Goal: Find specific page/section: Find specific page/section

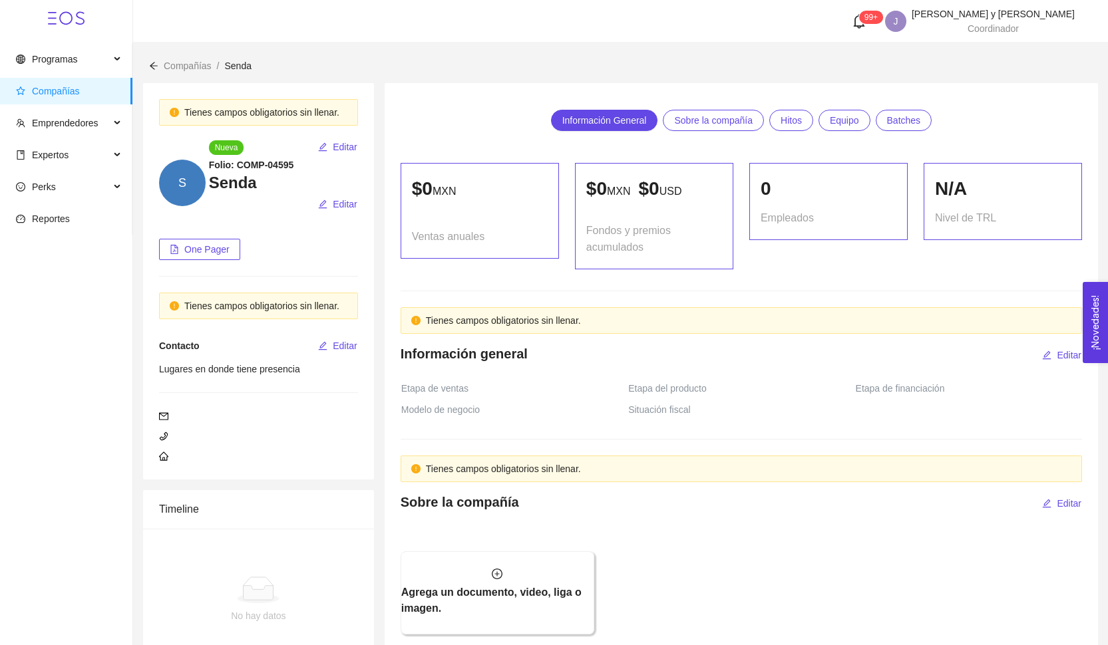
click at [63, 94] on span "Compañías" at bounding box center [56, 91] width 48 height 11
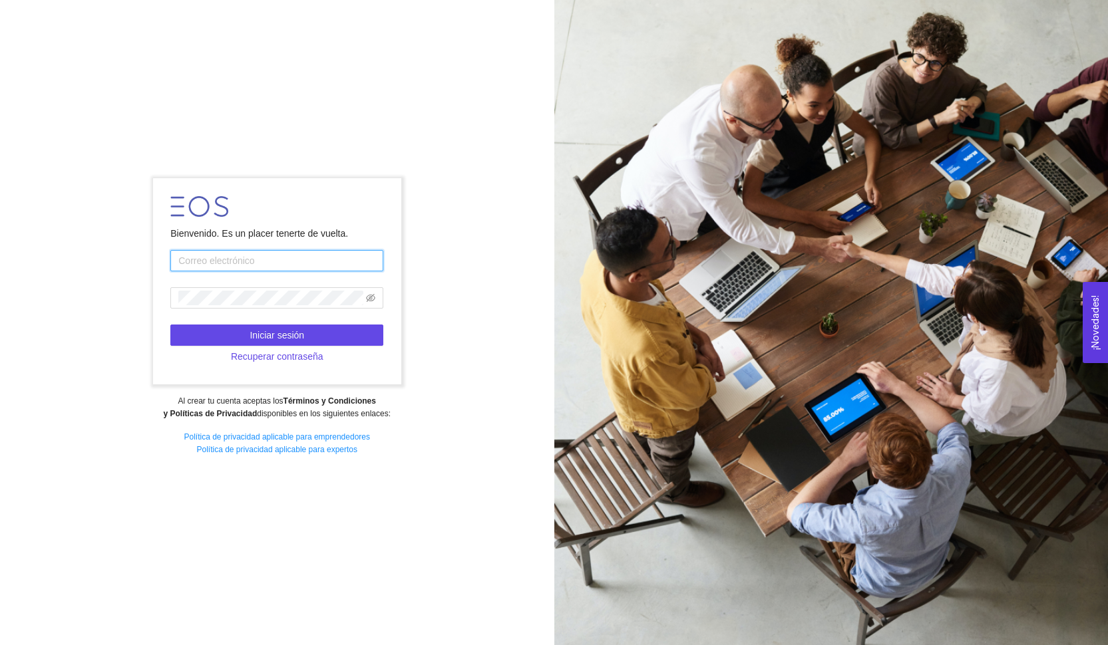
type input "[EMAIL_ADDRESS][DOMAIN_NAME]"
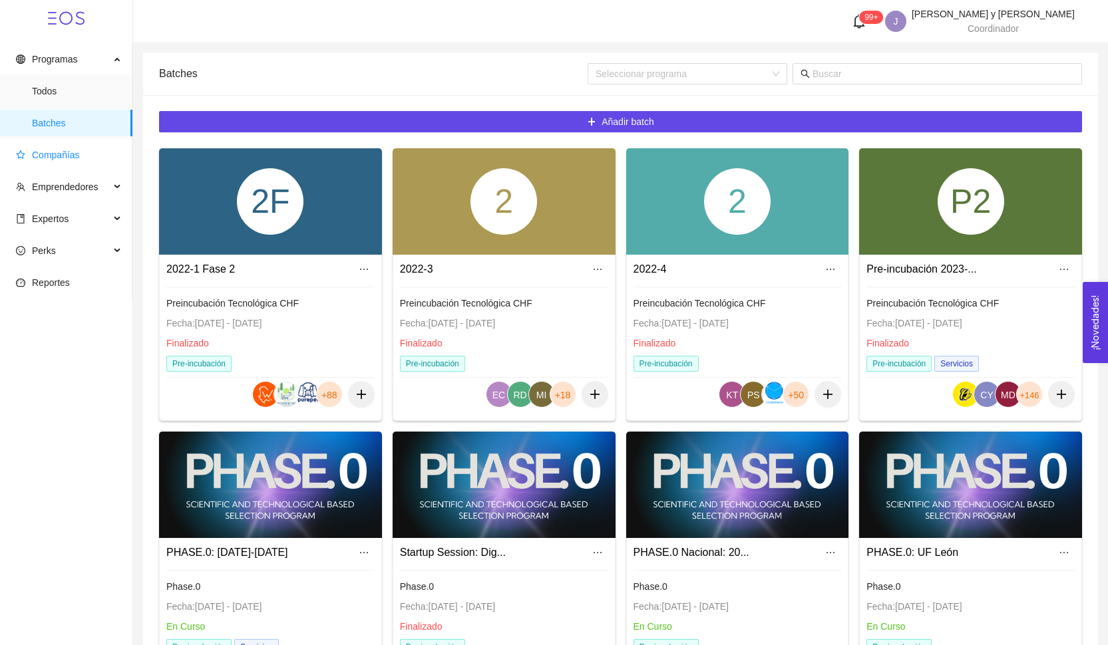
click at [81, 146] on span "Compañías" at bounding box center [69, 155] width 106 height 27
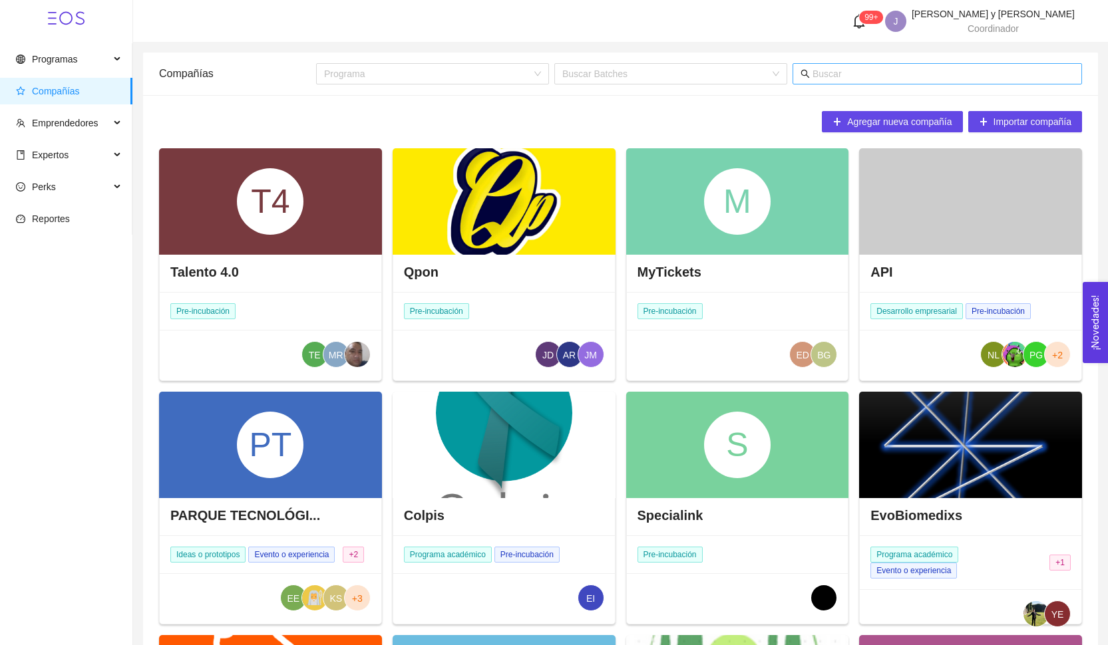
click at [852, 78] on input "text" at bounding box center [942, 74] width 261 height 15
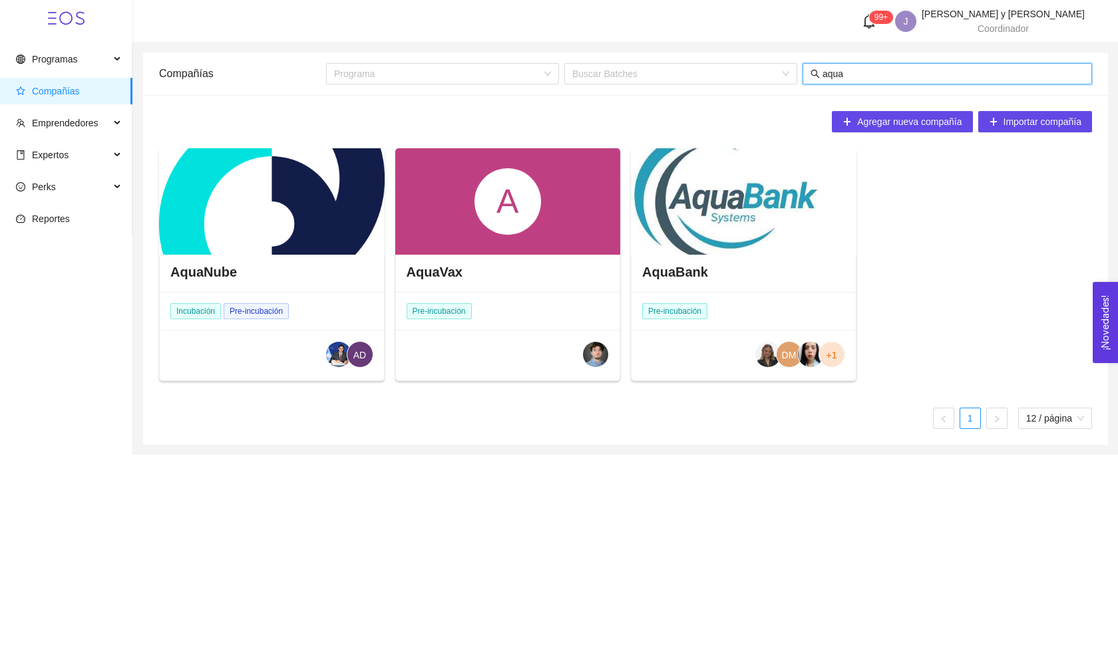
type input "aqua"
click at [710, 218] on div at bounding box center [744, 201] width 226 height 106
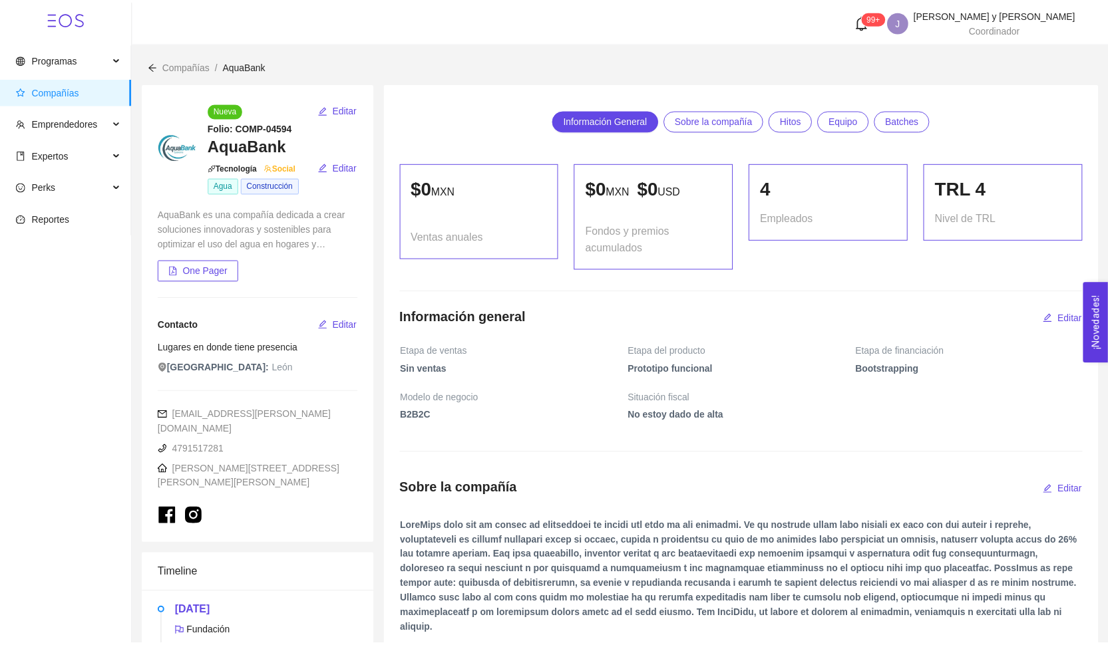
scroll to position [1297, 0]
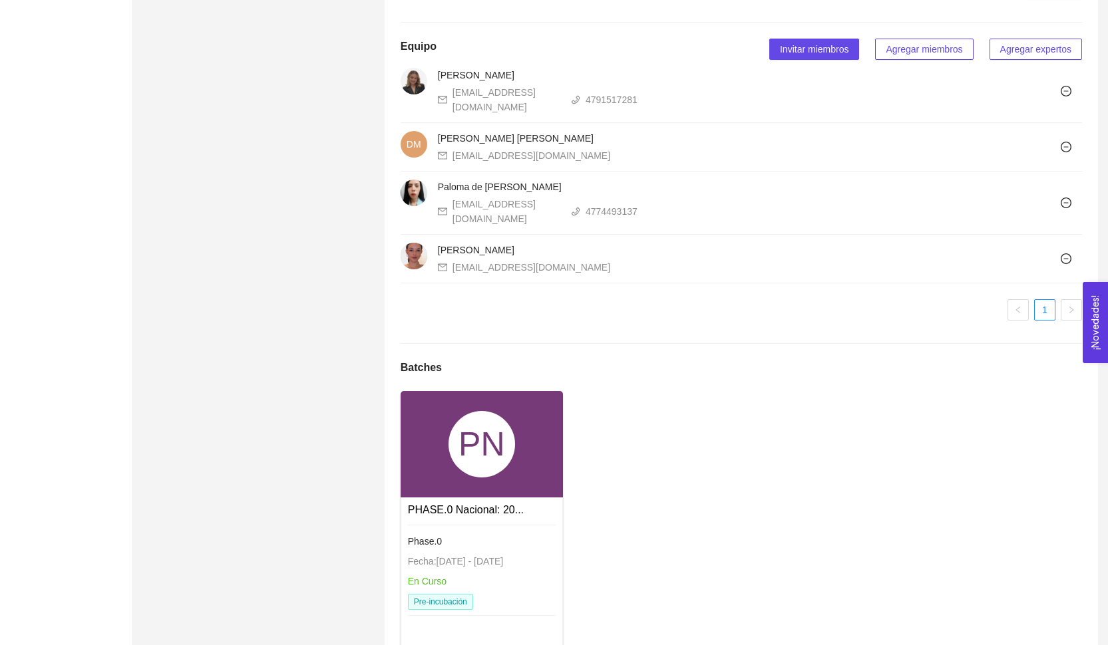
click at [490, 414] on div "PN" at bounding box center [481, 444] width 67 height 67
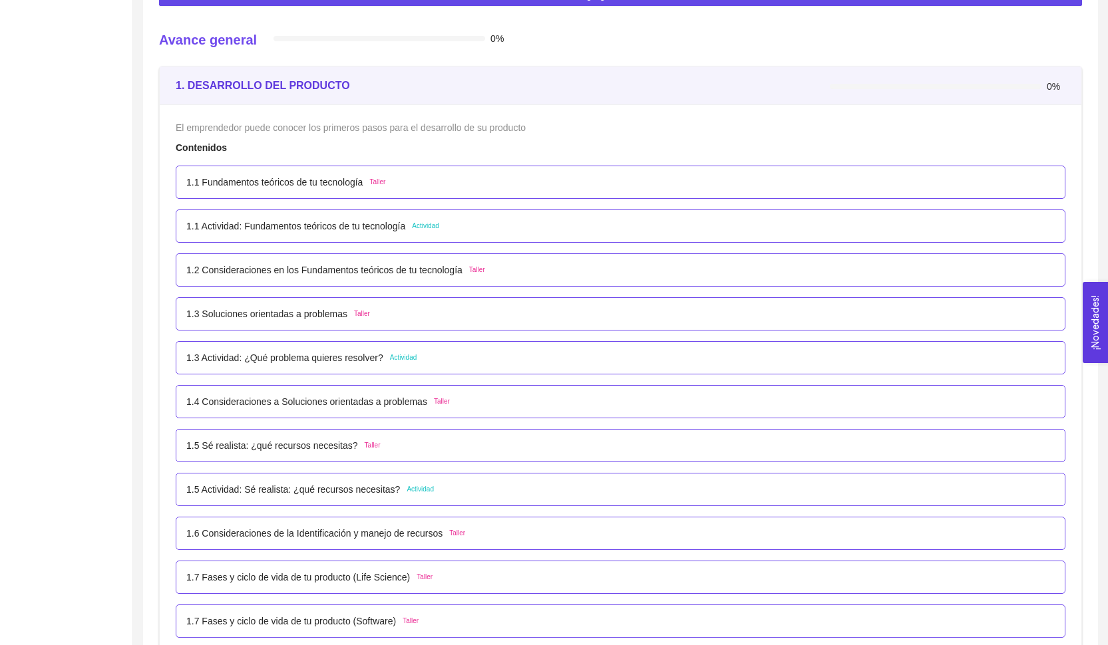
scroll to position [296, 0]
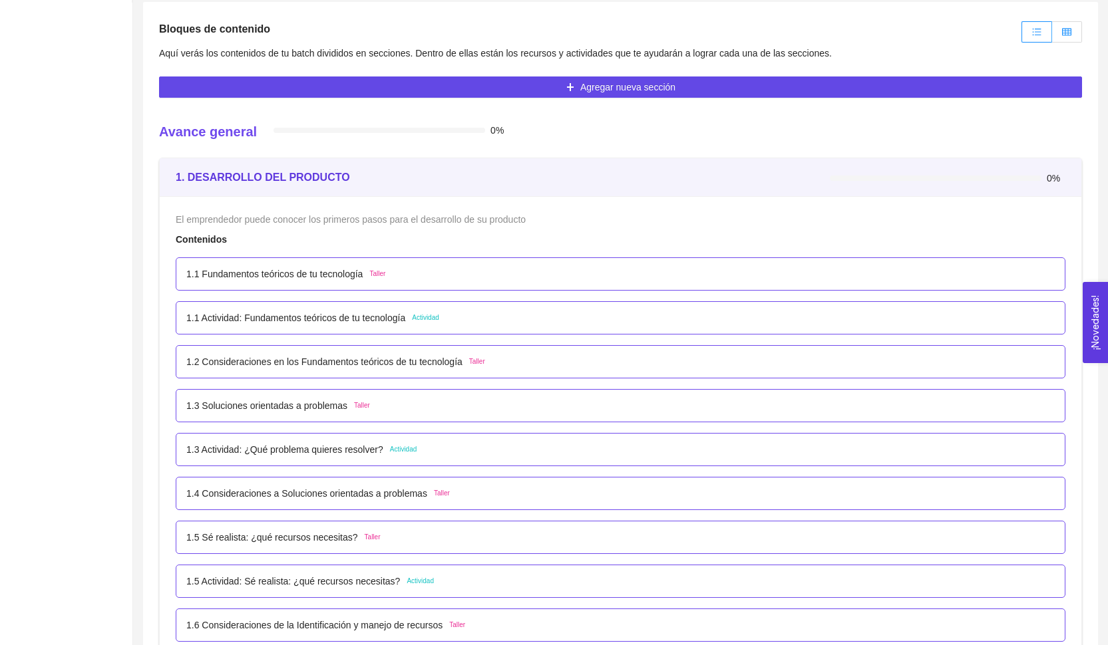
click at [1072, 36] on label at bounding box center [1067, 31] width 30 height 21
click at [1052, 35] on input "radio" at bounding box center [1052, 35] width 0 height 0
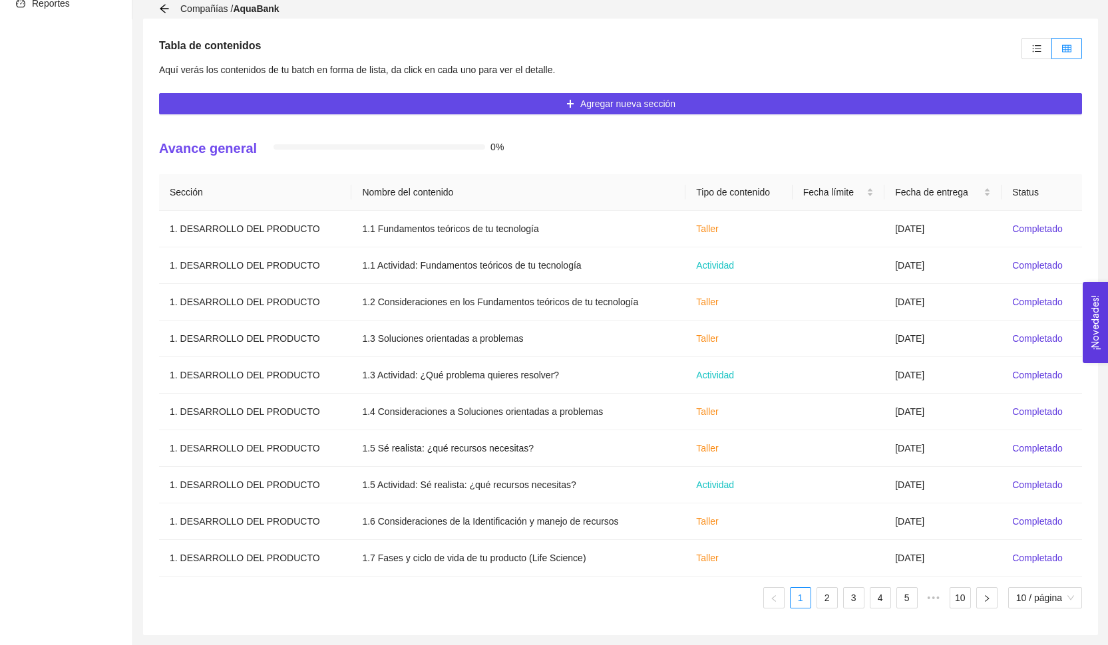
scroll to position [279, 0]
click at [819, 607] on link "2" at bounding box center [827, 598] width 20 height 20
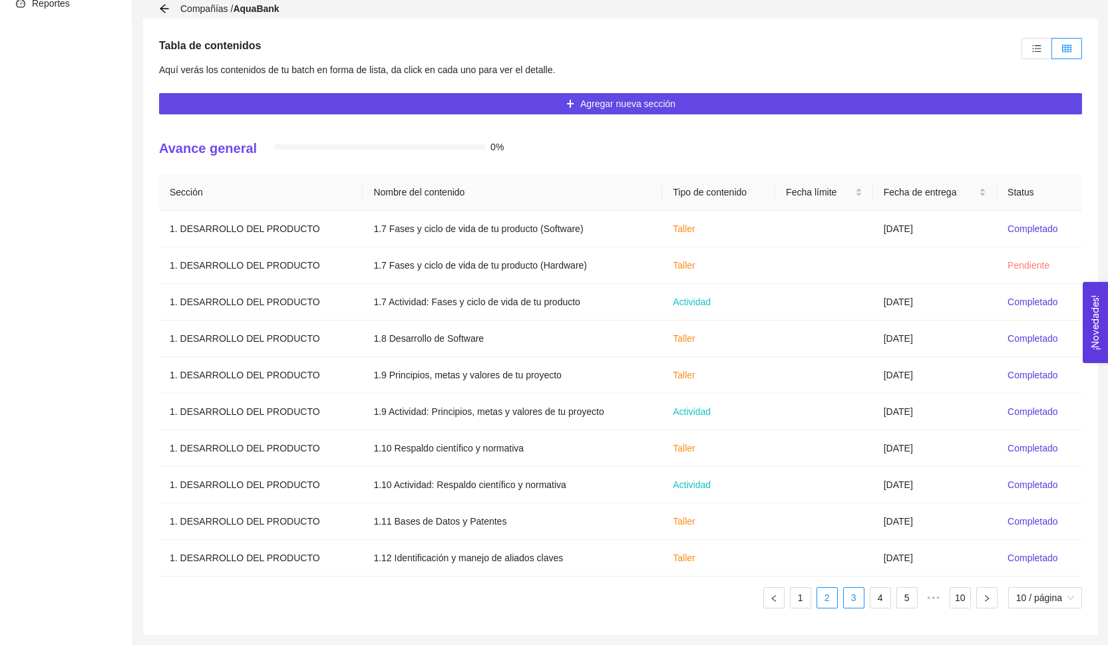
click at [844, 602] on link "3" at bounding box center [854, 598] width 20 height 20
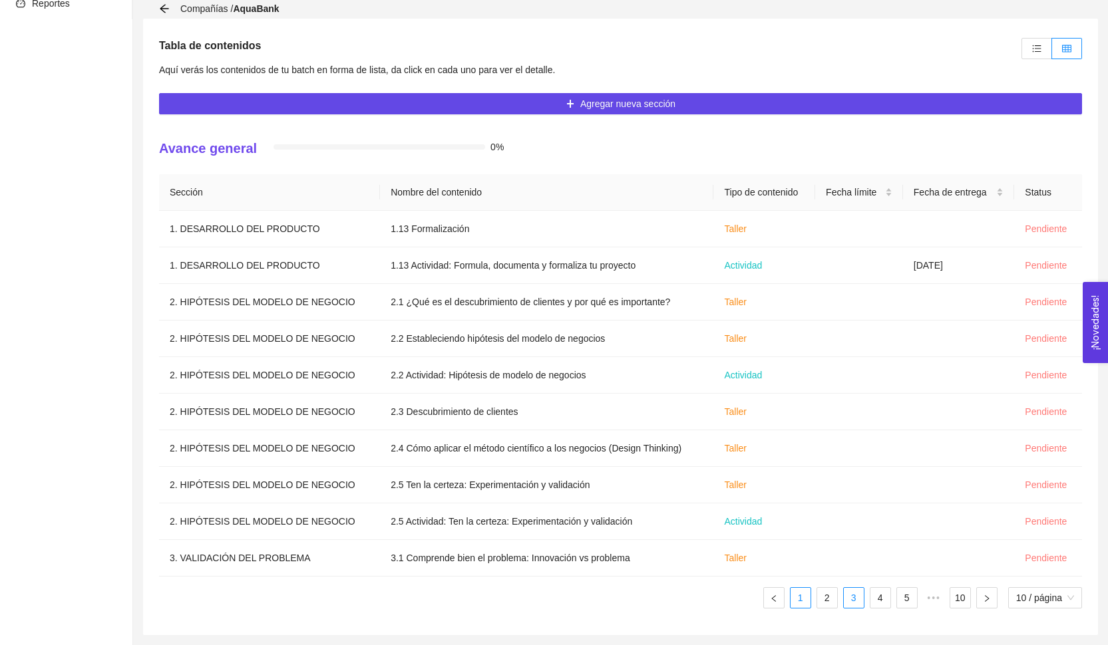
click at [798, 600] on link "1" at bounding box center [800, 598] width 20 height 20
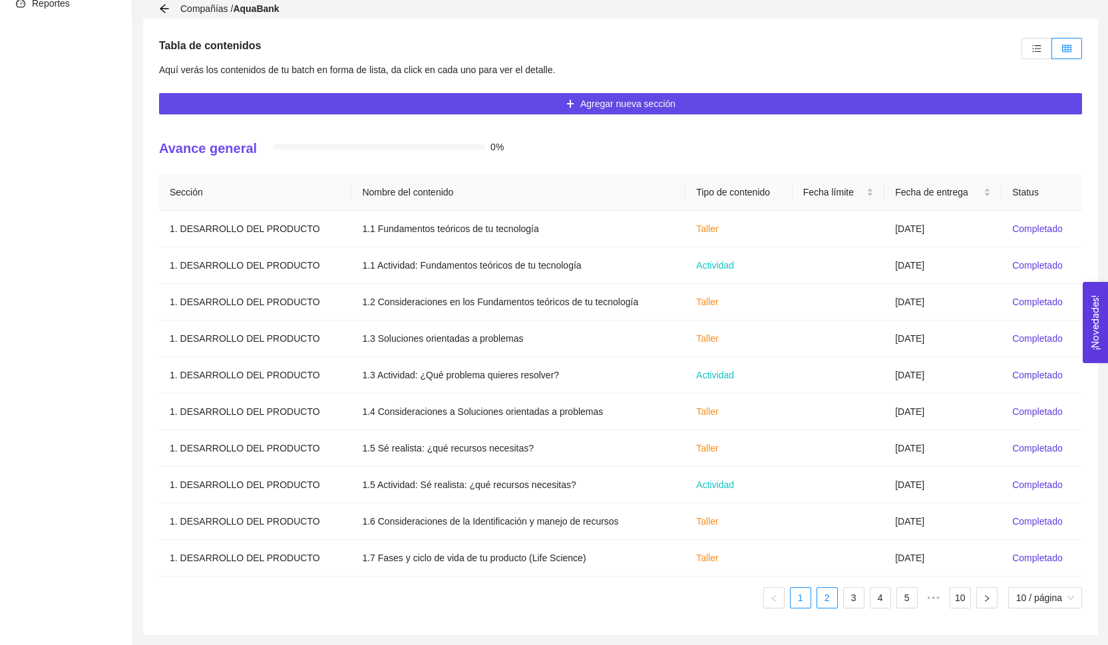
click at [828, 603] on link "2" at bounding box center [827, 598] width 20 height 20
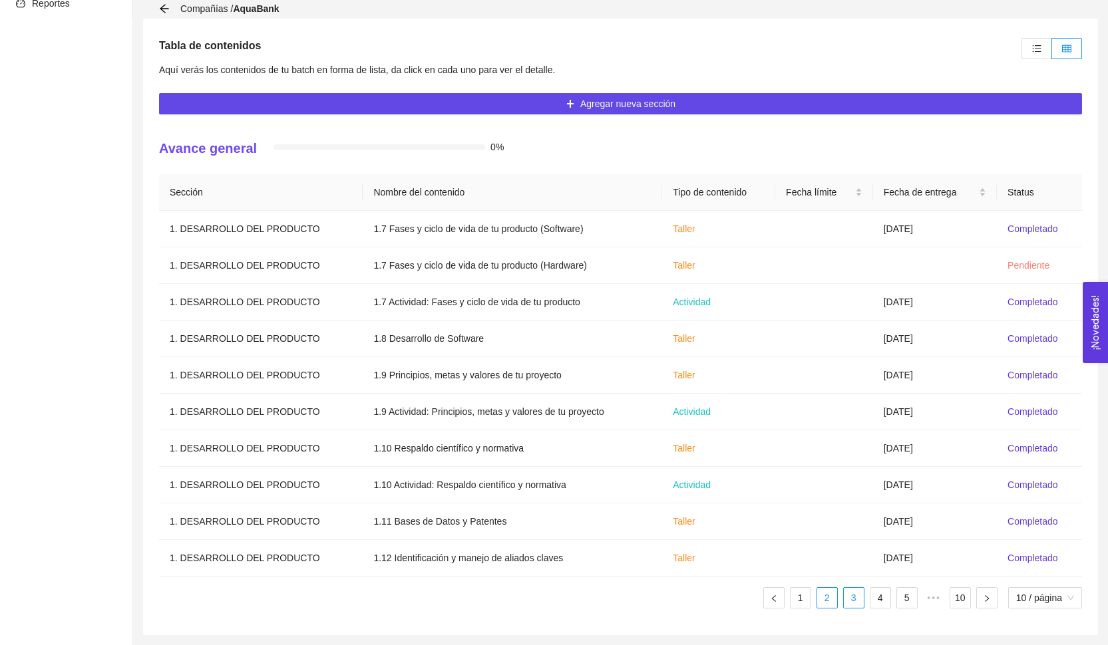
click at [846, 604] on link "3" at bounding box center [854, 598] width 20 height 20
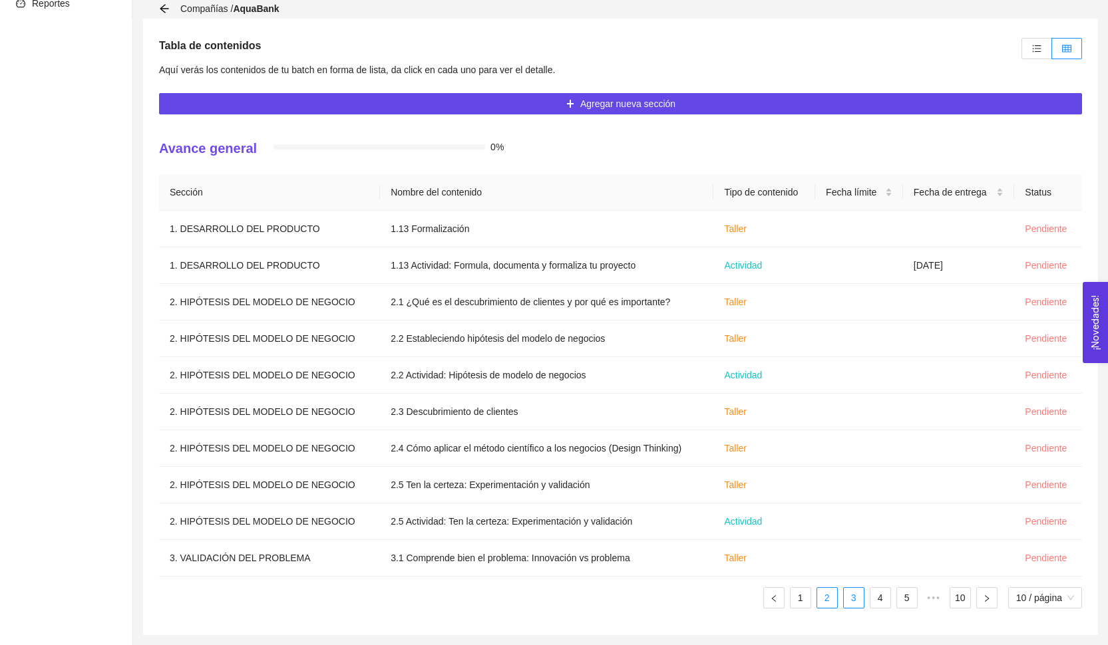
click at [822, 595] on link "2" at bounding box center [827, 598] width 20 height 20
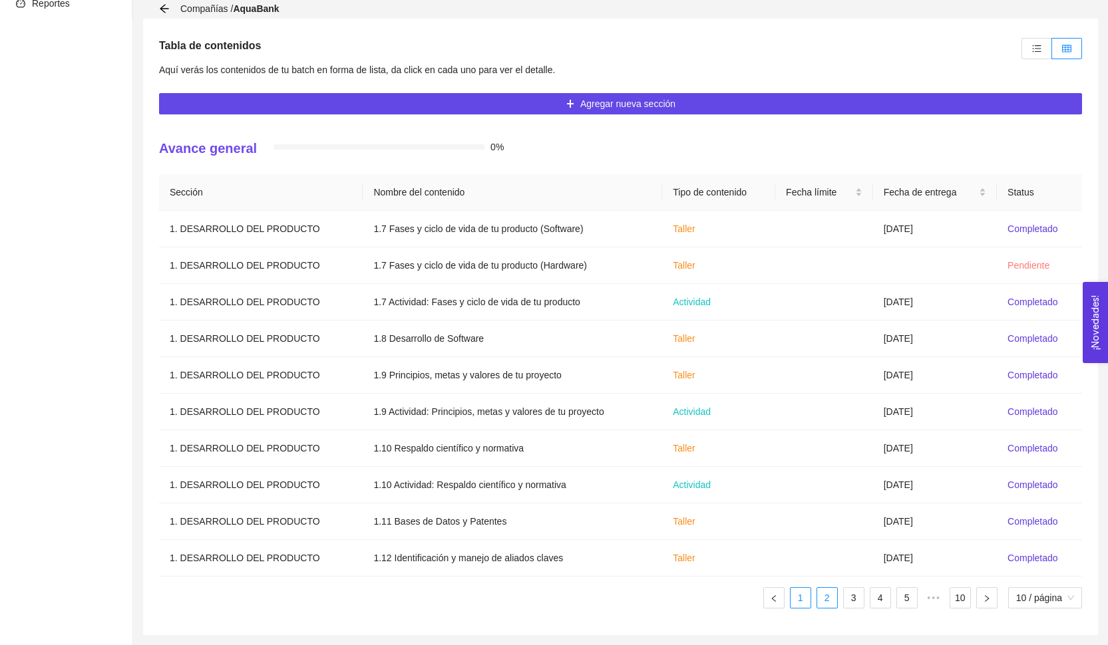
click at [802, 596] on link "1" at bounding box center [800, 598] width 20 height 20
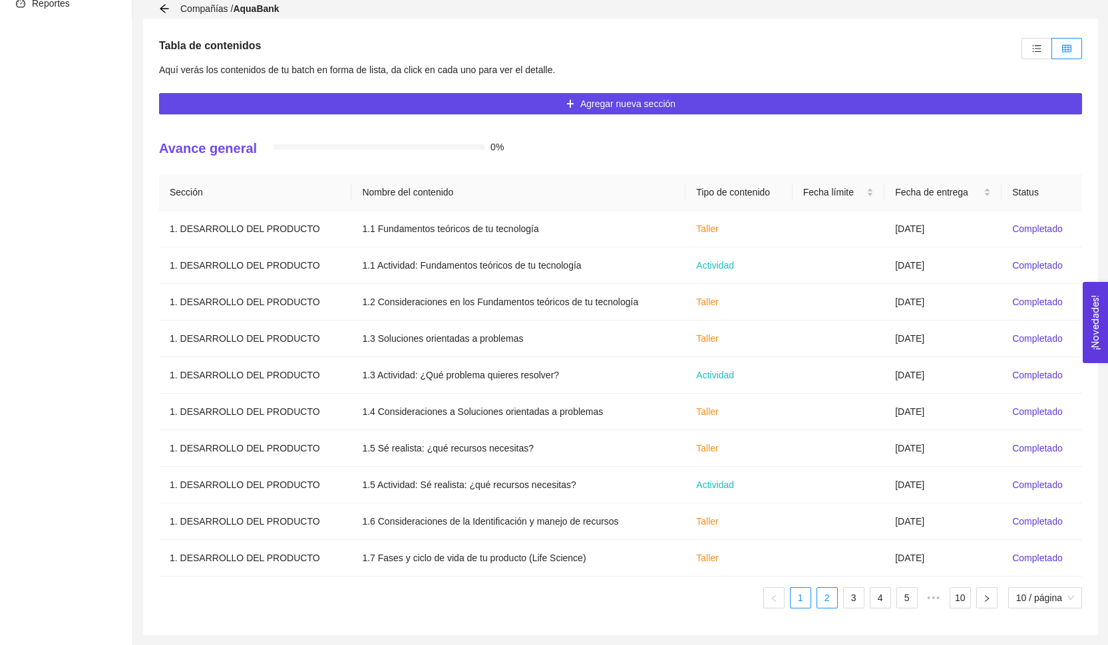
click at [830, 606] on link "2" at bounding box center [827, 598] width 20 height 20
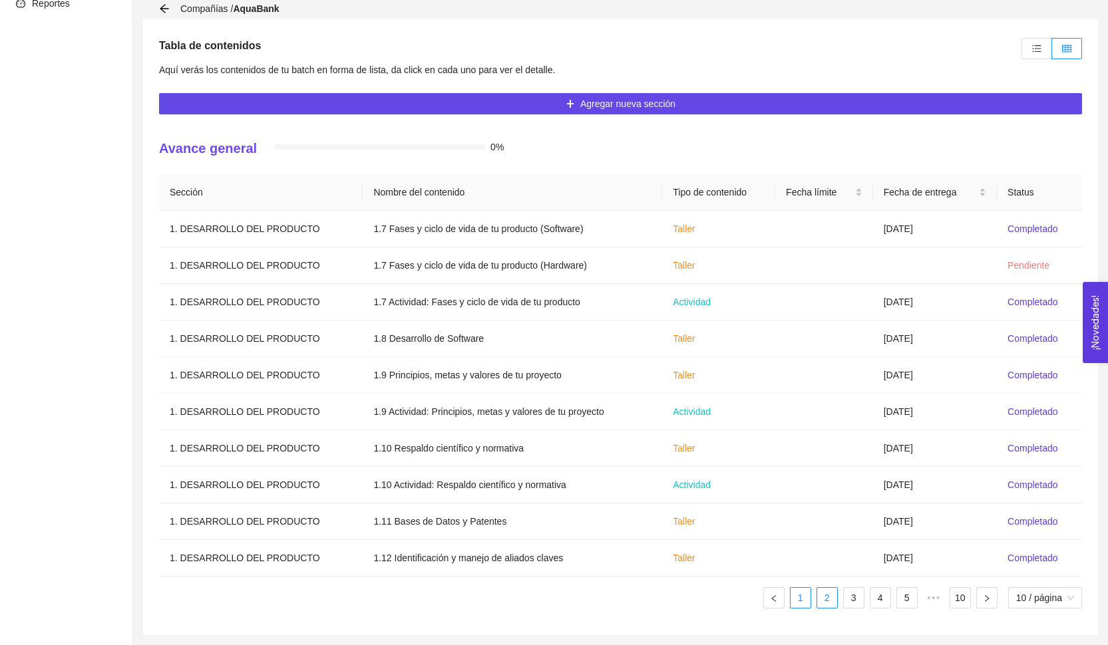
click at [797, 596] on link "1" at bounding box center [800, 598] width 20 height 20
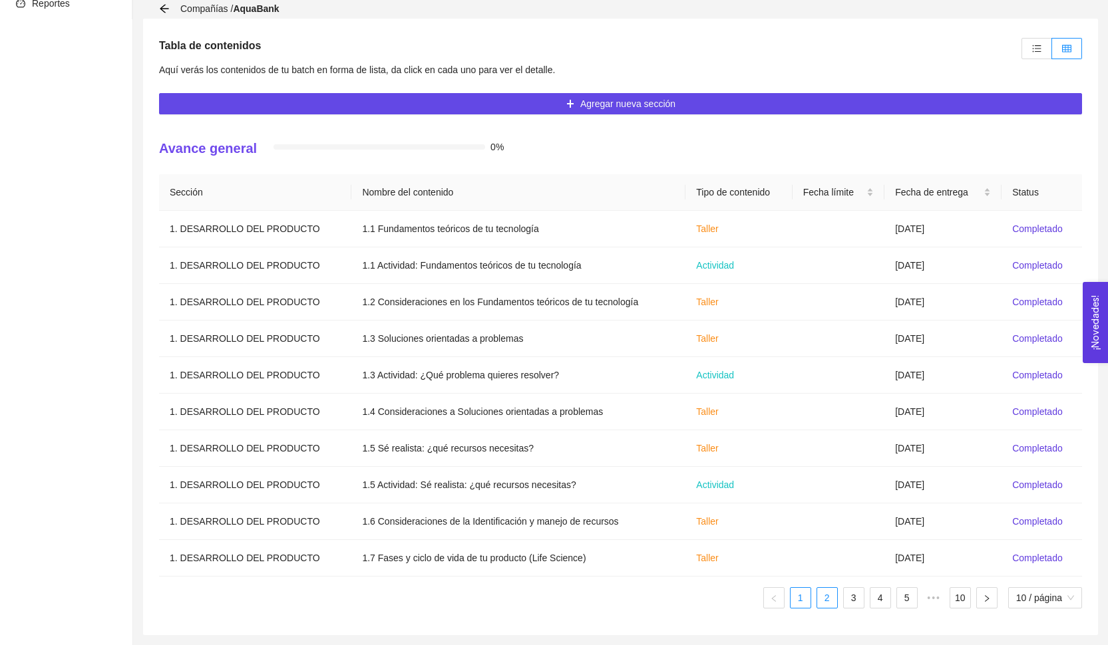
click at [817, 599] on link "2" at bounding box center [827, 598] width 20 height 20
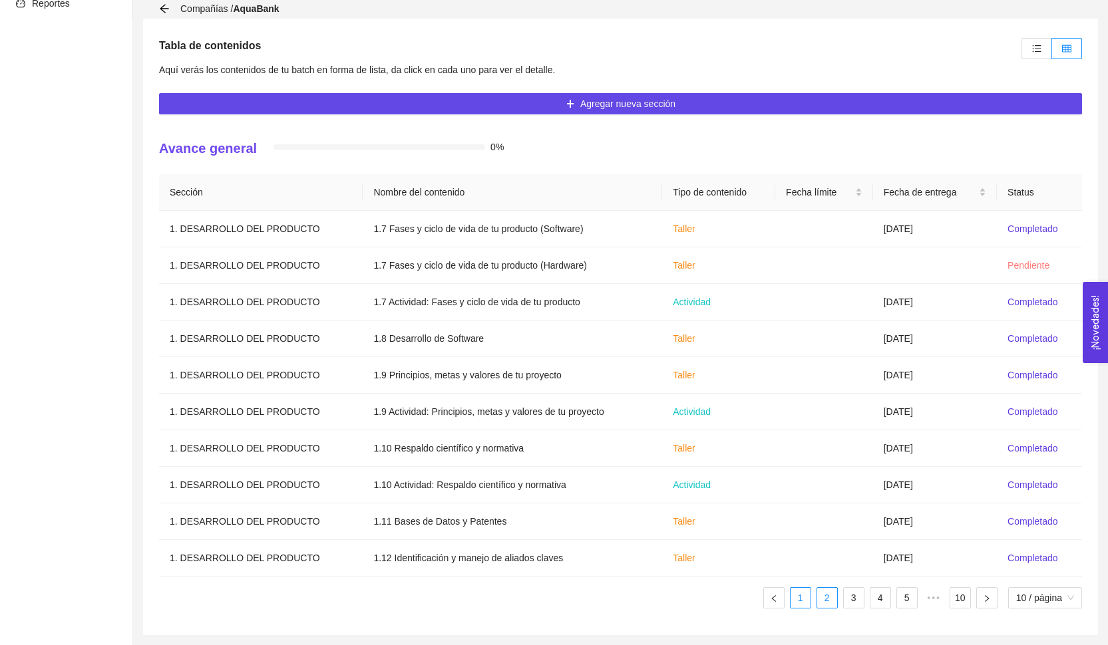
click at [798, 602] on link "1" at bounding box center [800, 598] width 20 height 20
